Goal: Task Accomplishment & Management: Use online tool/utility

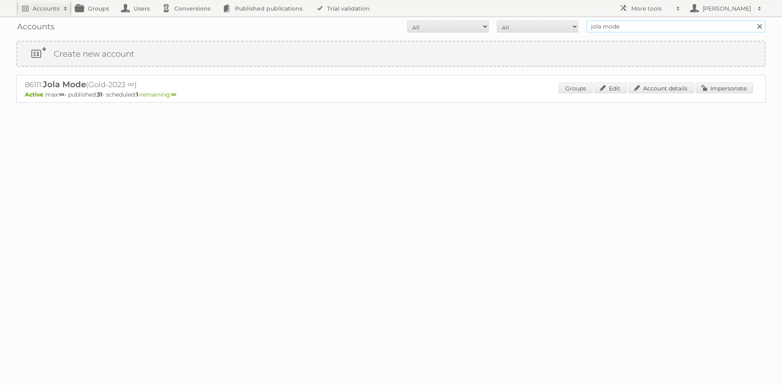
drag, startPoint x: 0, startPoint y: 0, endPoint x: 600, endPoint y: 25, distance: 600.5
click at [600, 25] on input "jola mode" at bounding box center [676, 26] width 179 height 12
type input "ava"
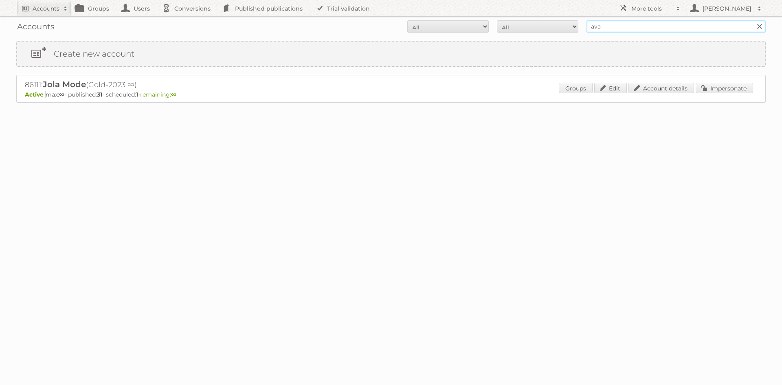
click at [753, 20] on input "Search" at bounding box center [759, 26] width 12 height 12
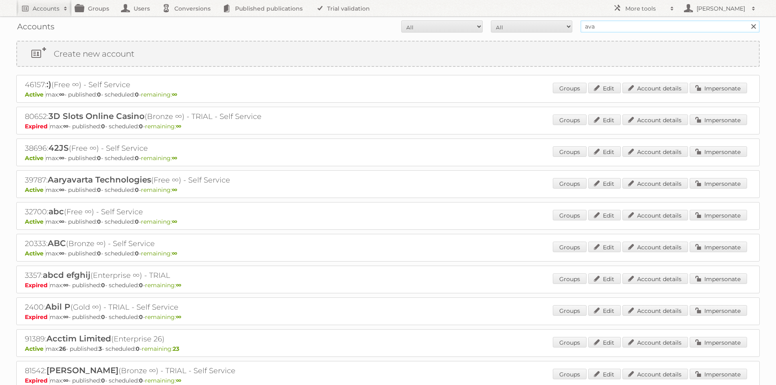
click at [612, 25] on input "ava" at bounding box center [669, 26] width 179 height 12
type input "ava.be"
click at [747, 20] on input "Search" at bounding box center [753, 26] width 12 height 12
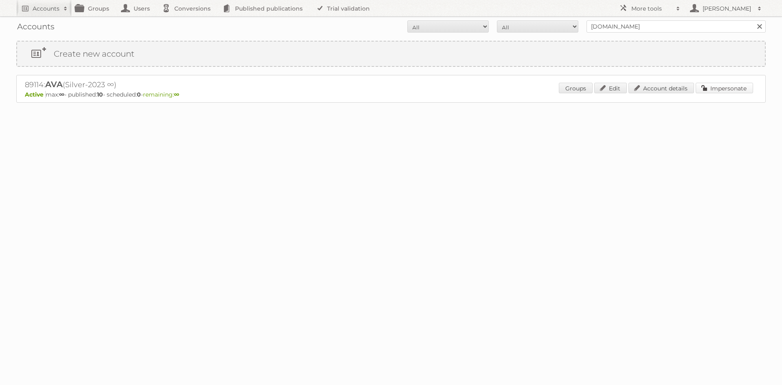
click at [716, 83] on link "Impersonate" at bounding box center [724, 88] width 57 height 11
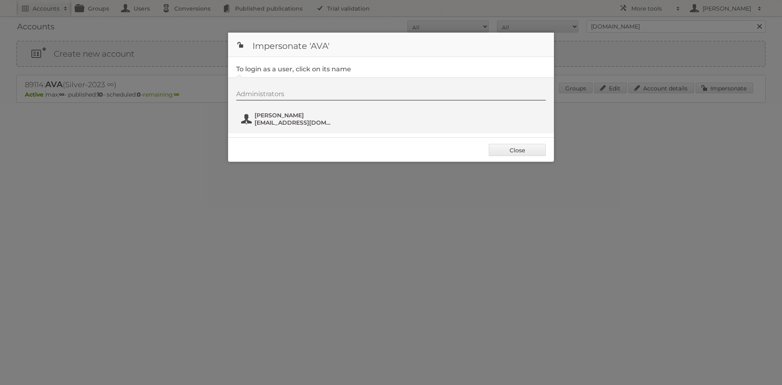
click at [276, 120] on span "ArnoBytebier@ava.be" at bounding box center [294, 122] width 79 height 7
